Goal: Find specific page/section: Find specific page/section

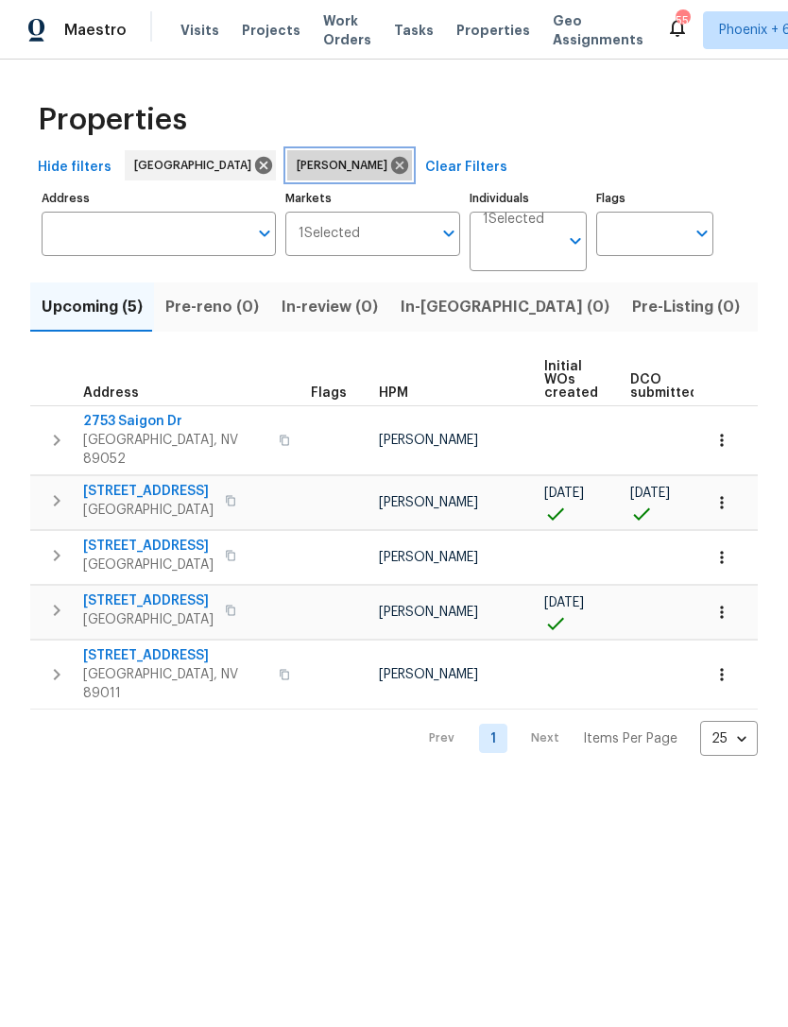
click at [389, 163] on icon at bounding box center [399, 165] width 21 height 21
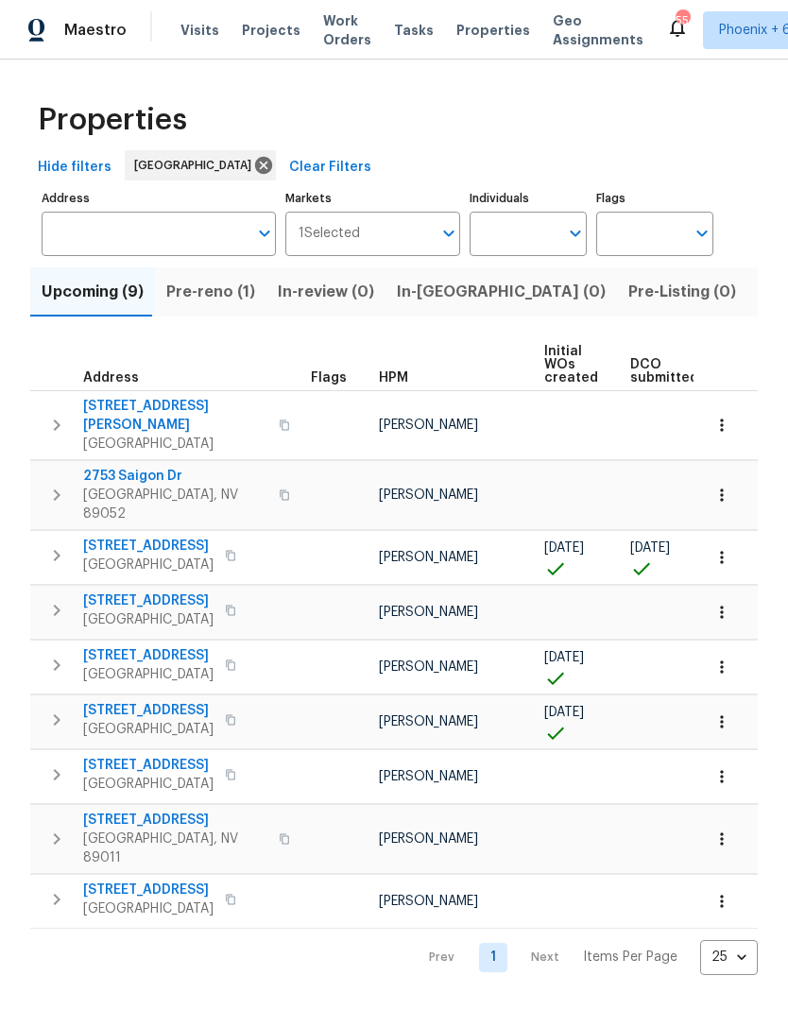
click at [519, 242] on input "Individuals" at bounding box center [513, 234] width 89 height 44
type input "icholas"
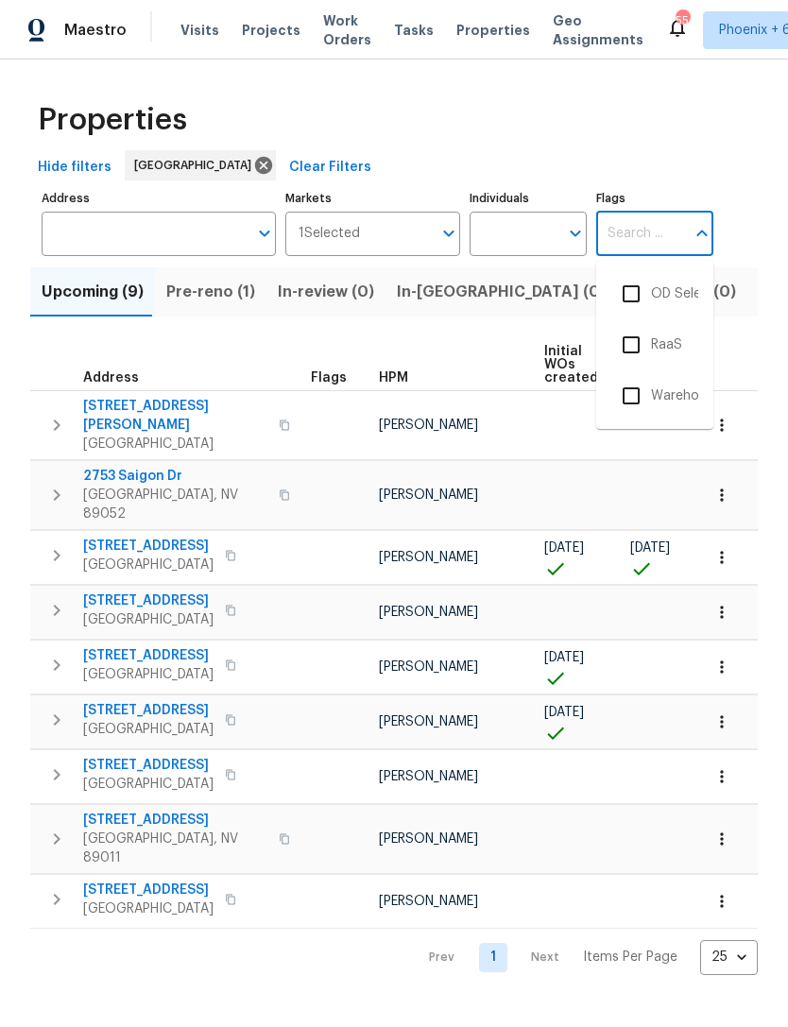
click at [516, 237] on input "Individuals" at bounding box center [513, 234] width 89 height 44
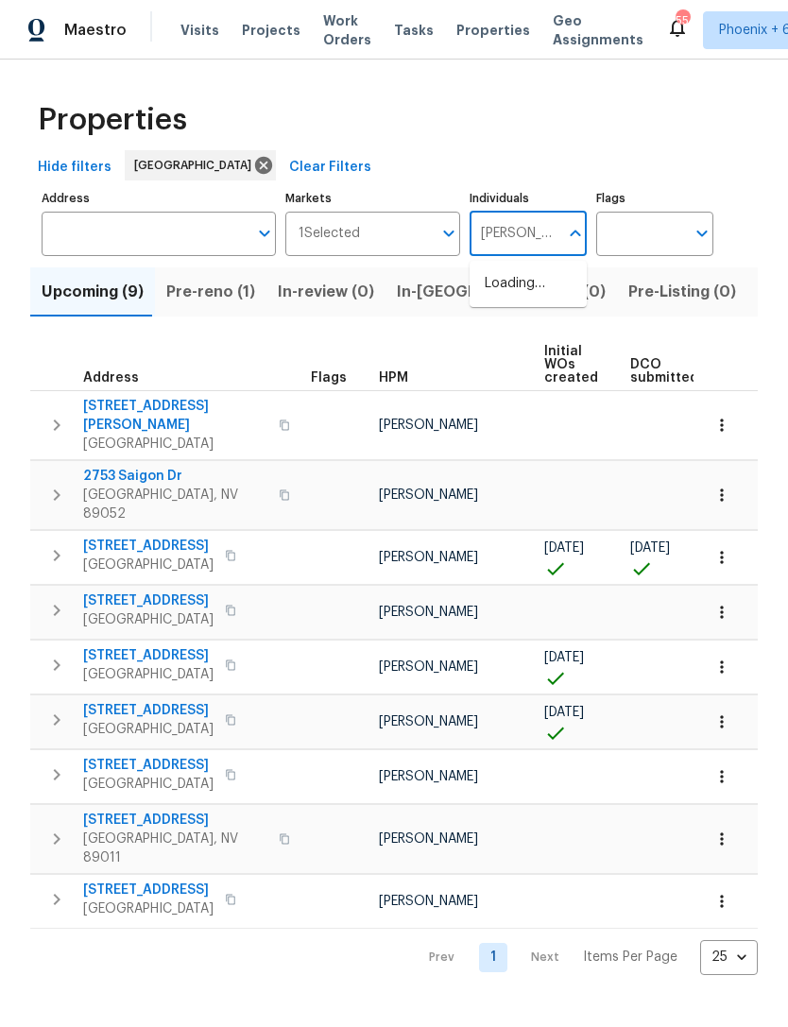
type input "[PERSON_NAME]"
click at [520, 303] on input "checkbox" at bounding box center [505, 294] width 40 height 40
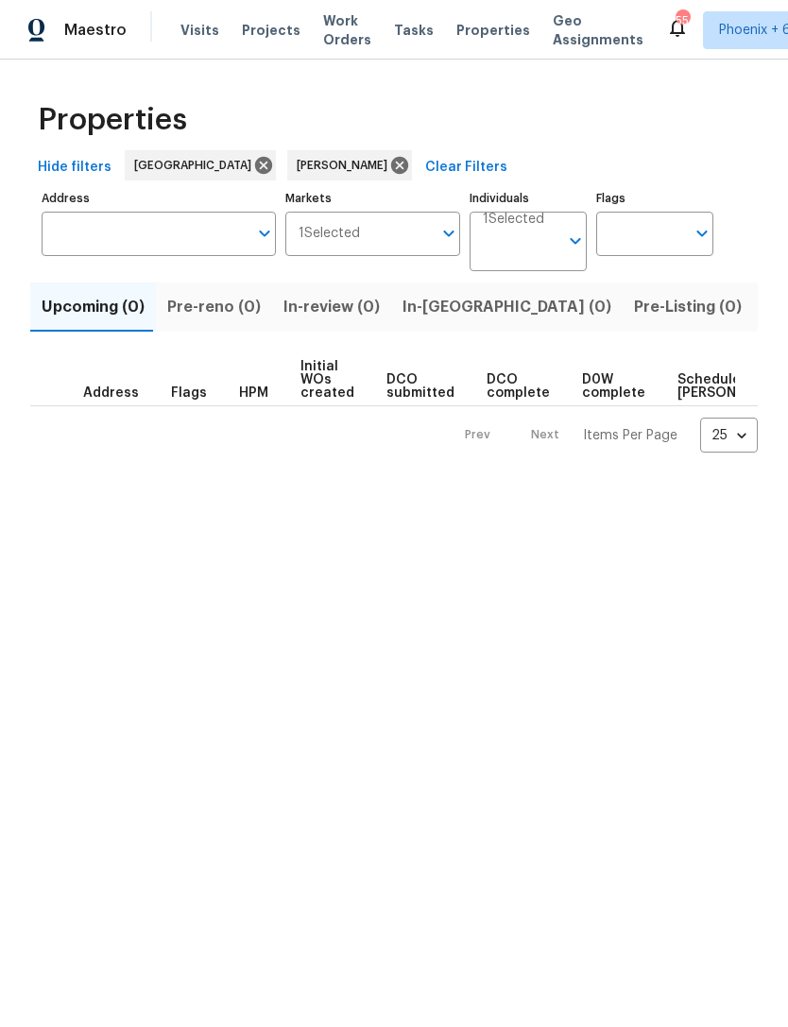
click at [764, 318] on span "Listed (8)" at bounding box center [800, 307] width 72 height 26
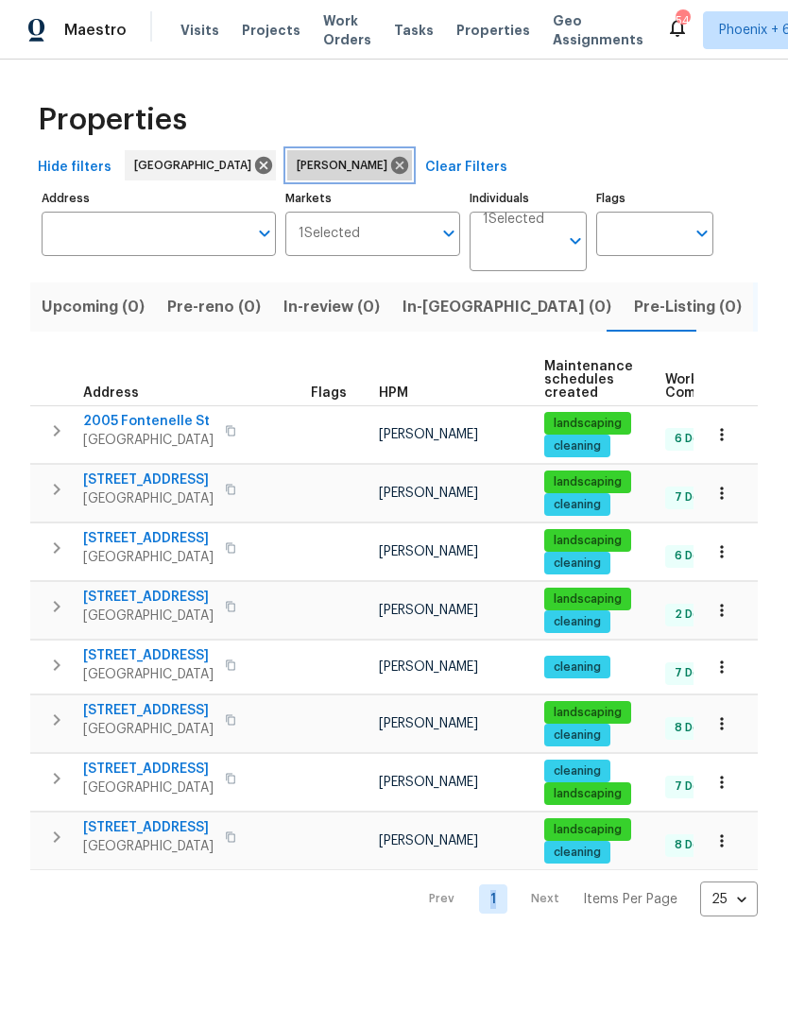
click at [391, 160] on icon at bounding box center [399, 165] width 17 height 17
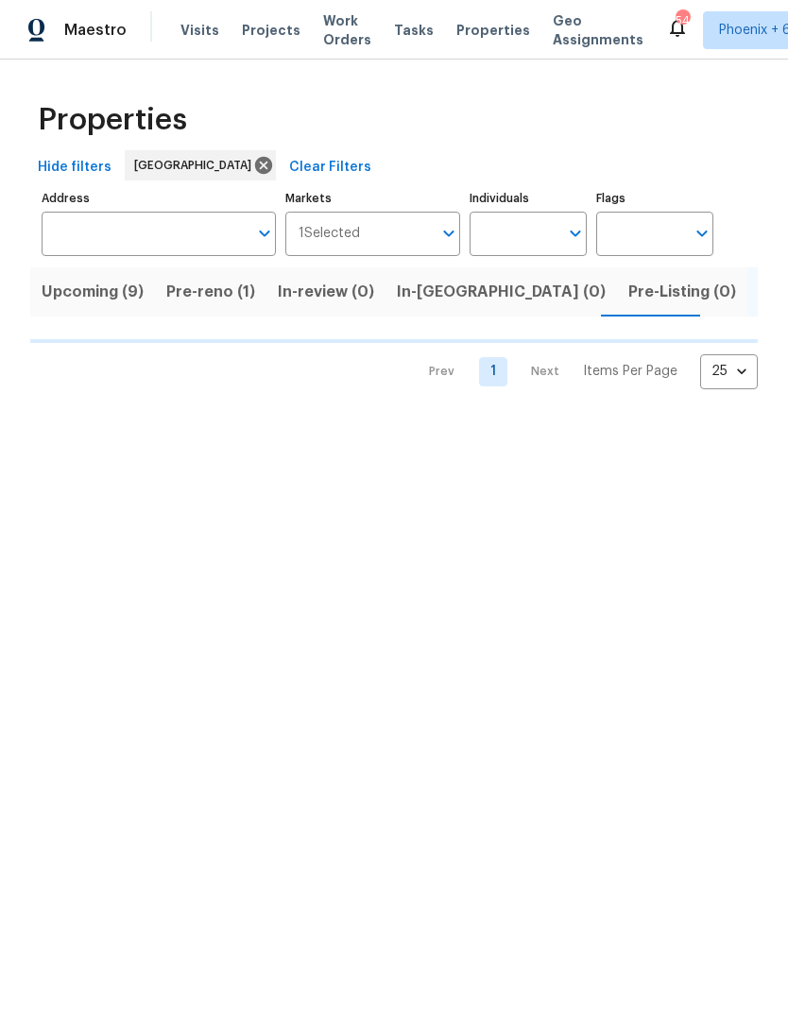
click at [524, 235] on input "Individuals" at bounding box center [513, 234] width 89 height 44
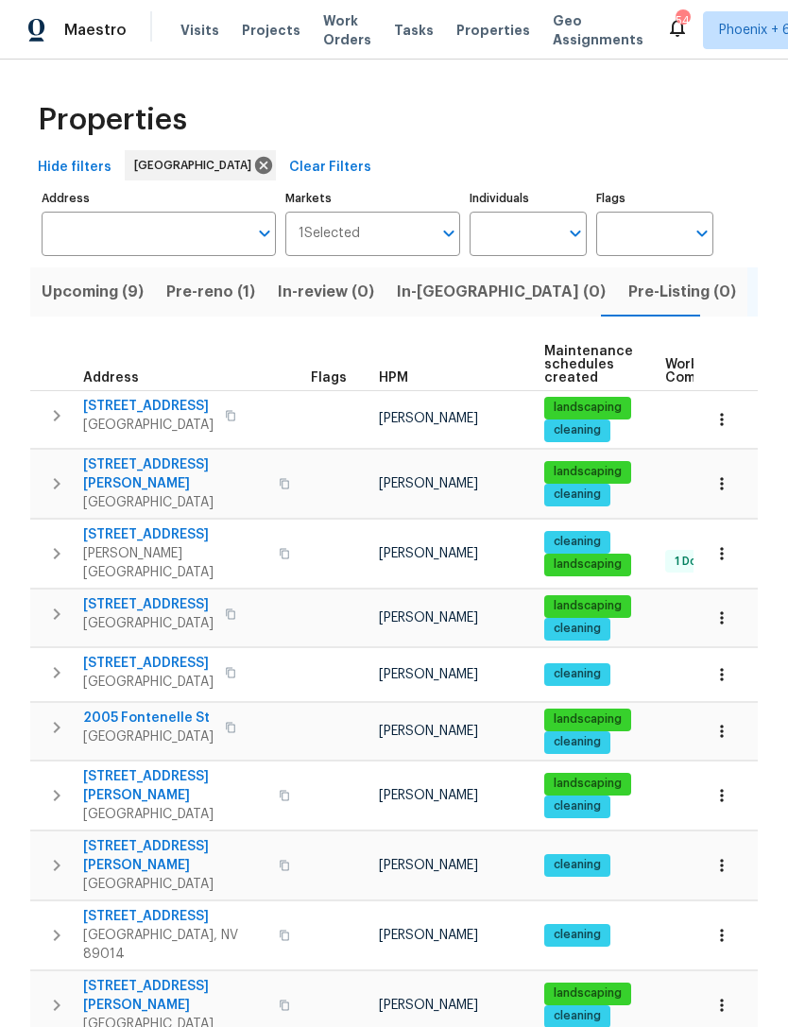
click at [618, 850] on td "cleaning" at bounding box center [597, 864] width 121 height 69
click at [506, 225] on input "Individuals" at bounding box center [513, 234] width 89 height 44
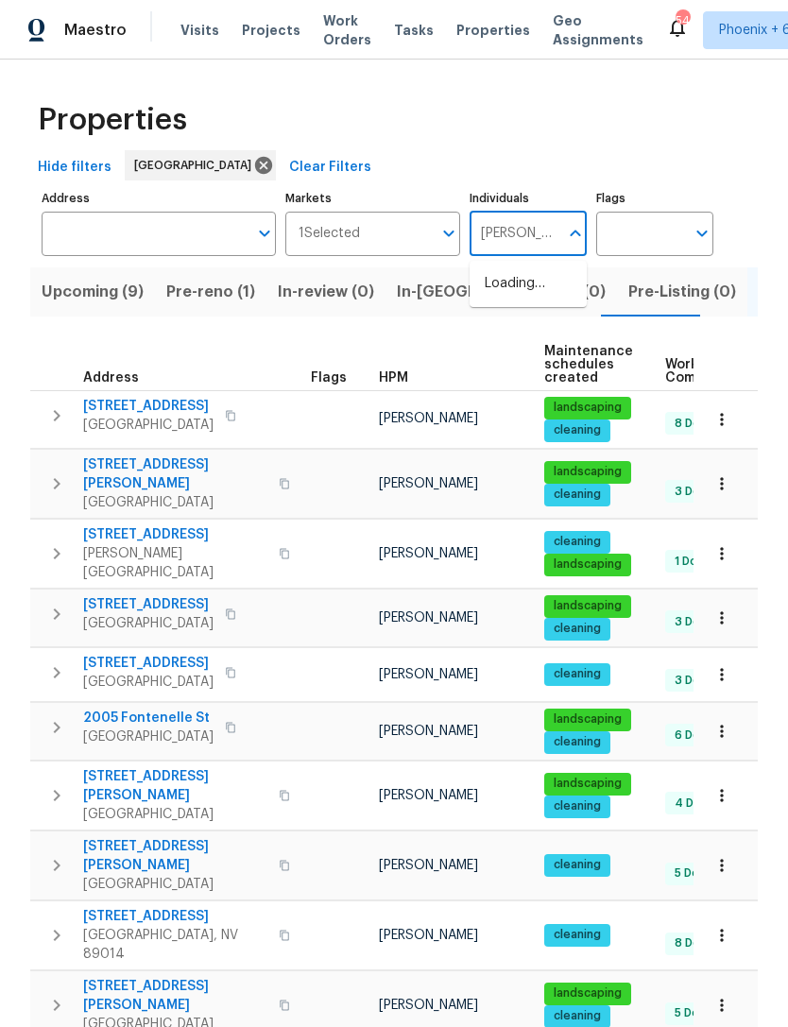
type input "[PERSON_NAME]"
click at [517, 300] on input "checkbox" at bounding box center [505, 294] width 40 height 40
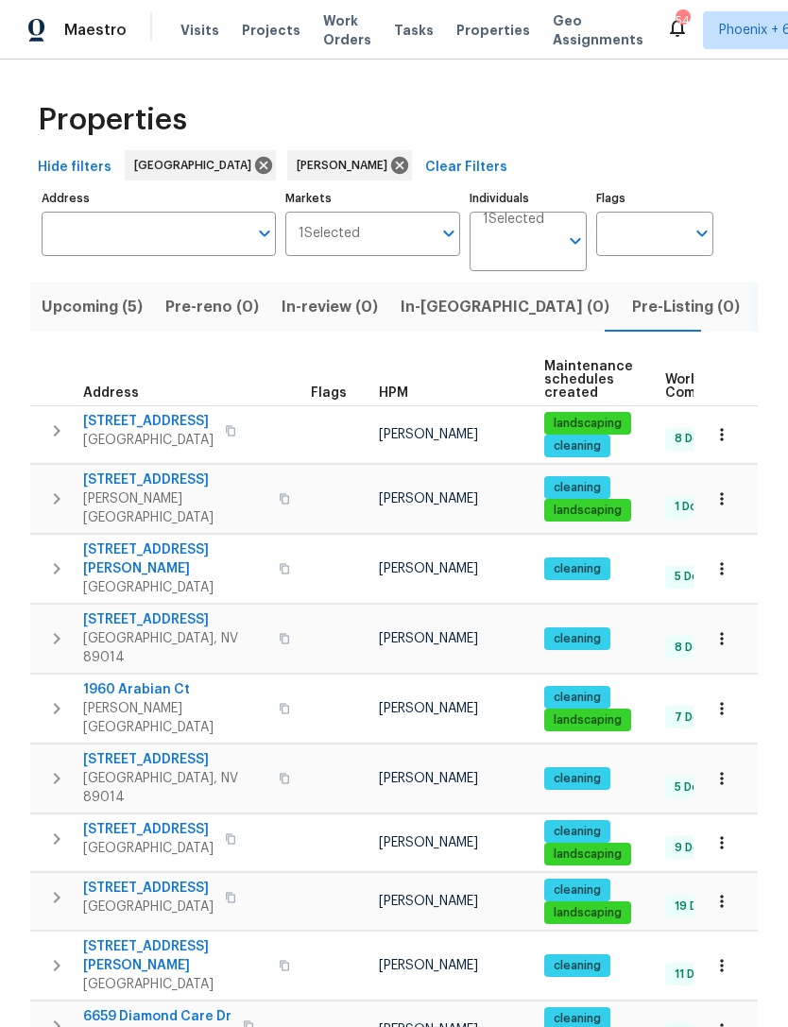
click at [125, 318] on span "Upcoming (5)" at bounding box center [92, 307] width 101 height 26
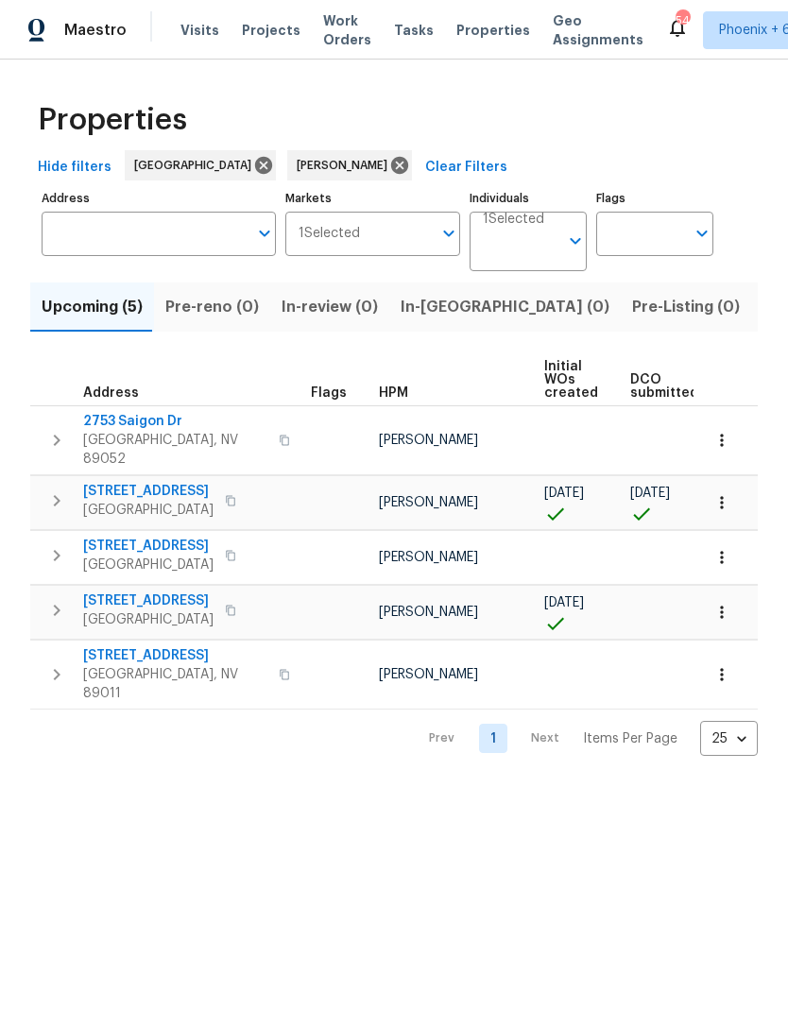
click at [236, 498] on icon "button" at bounding box center [230, 500] width 11 height 11
